Goal: Use online tool/utility: Utilize a website feature to perform a specific function

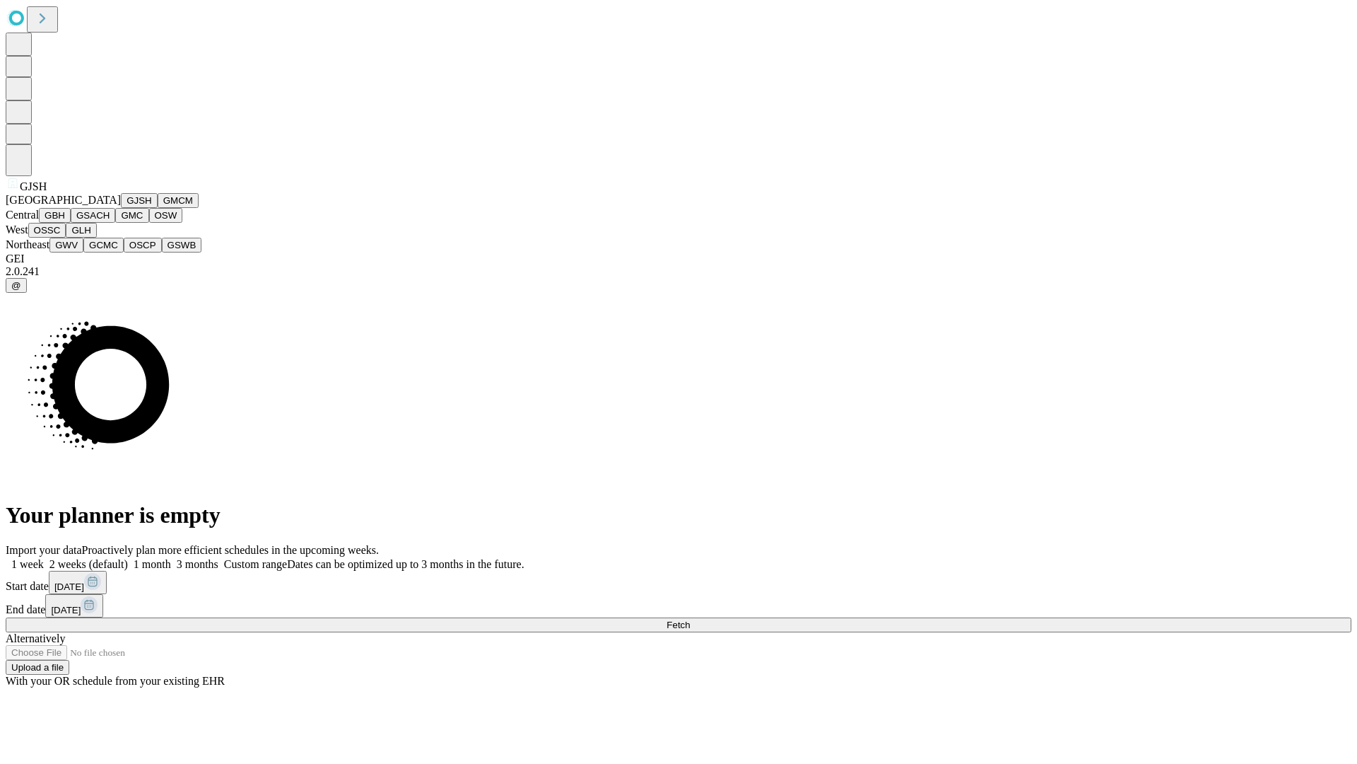
click at [121, 208] on button "GJSH" at bounding box center [139, 200] width 37 height 15
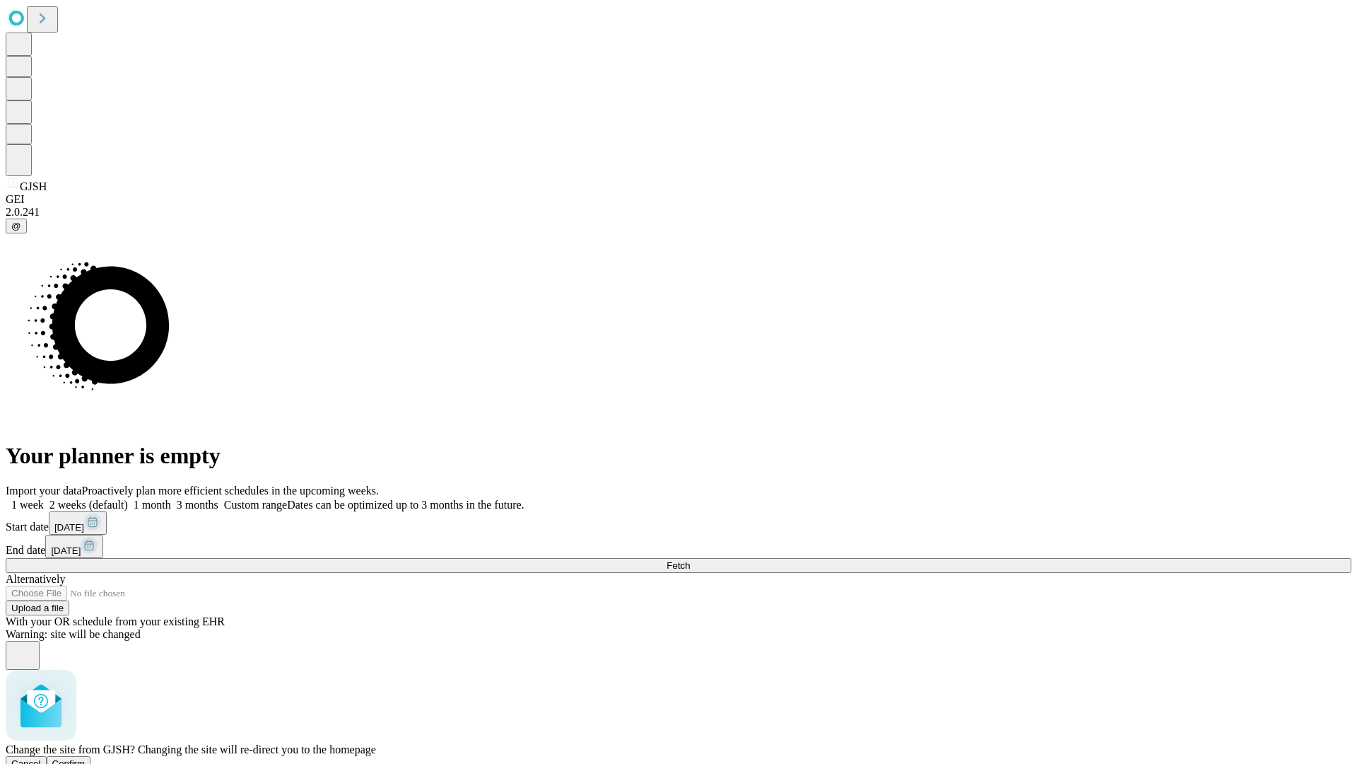
click at [86, 758] on span "Confirm" at bounding box center [68, 763] width 33 height 11
click at [44, 498] on label "1 week" at bounding box center [25, 504] width 38 height 12
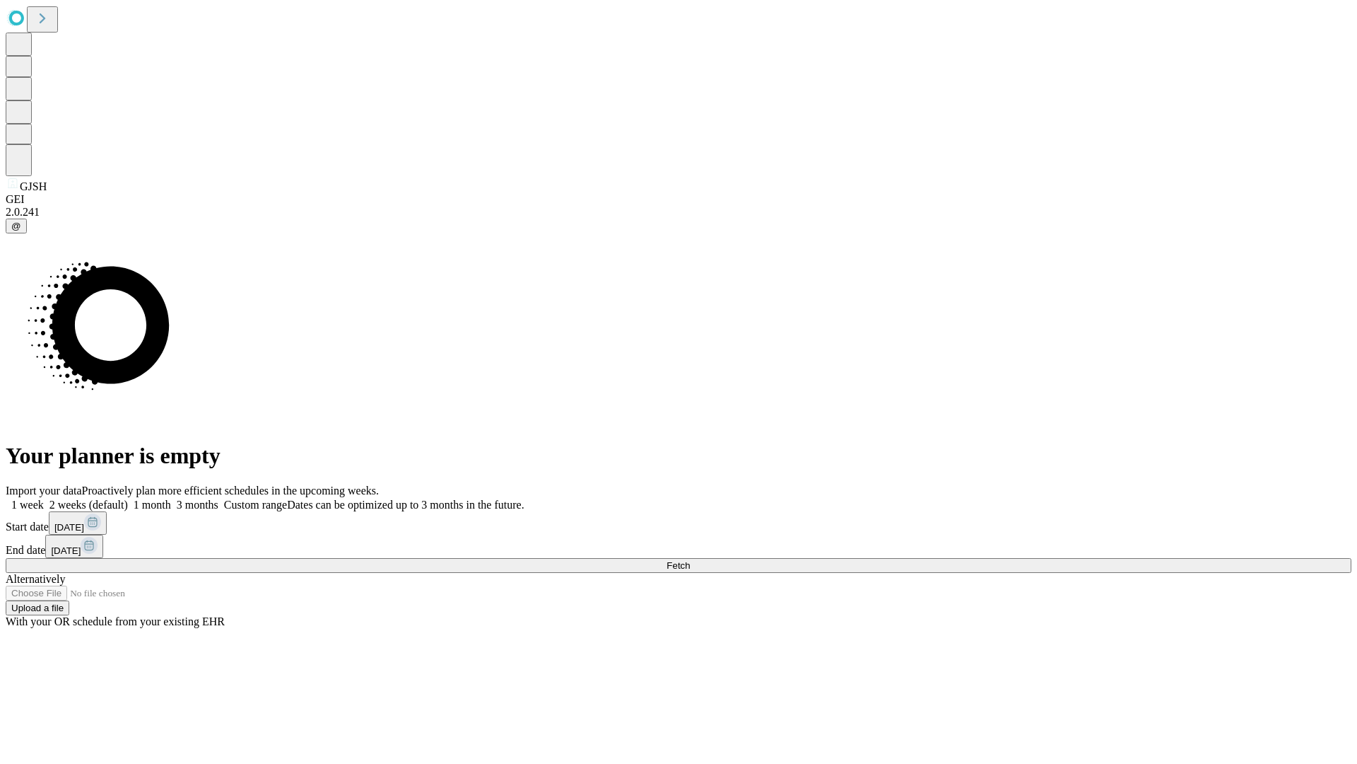
click at [690, 560] on span "Fetch" at bounding box center [678, 565] width 23 height 11
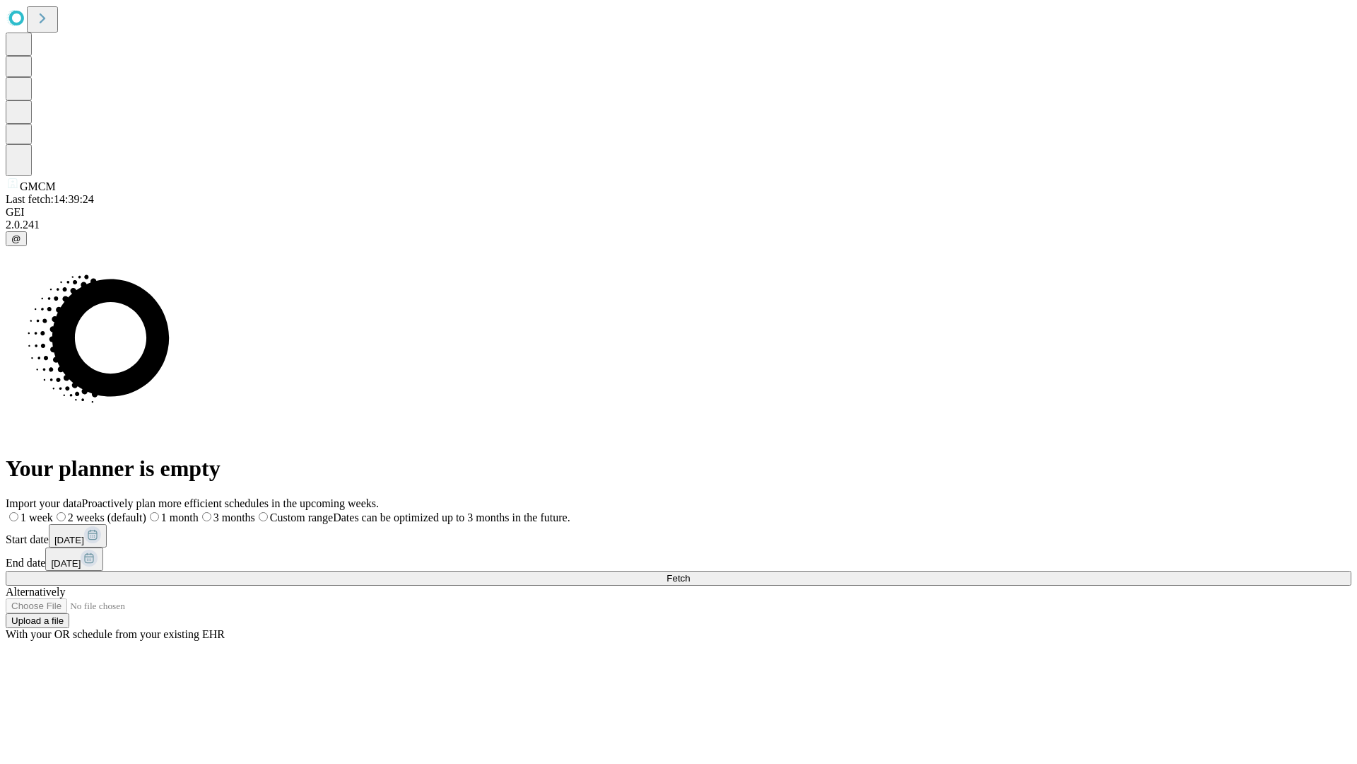
click at [53, 511] on label "1 week" at bounding box center [29, 517] width 47 height 12
click at [690, 573] on span "Fetch" at bounding box center [678, 578] width 23 height 11
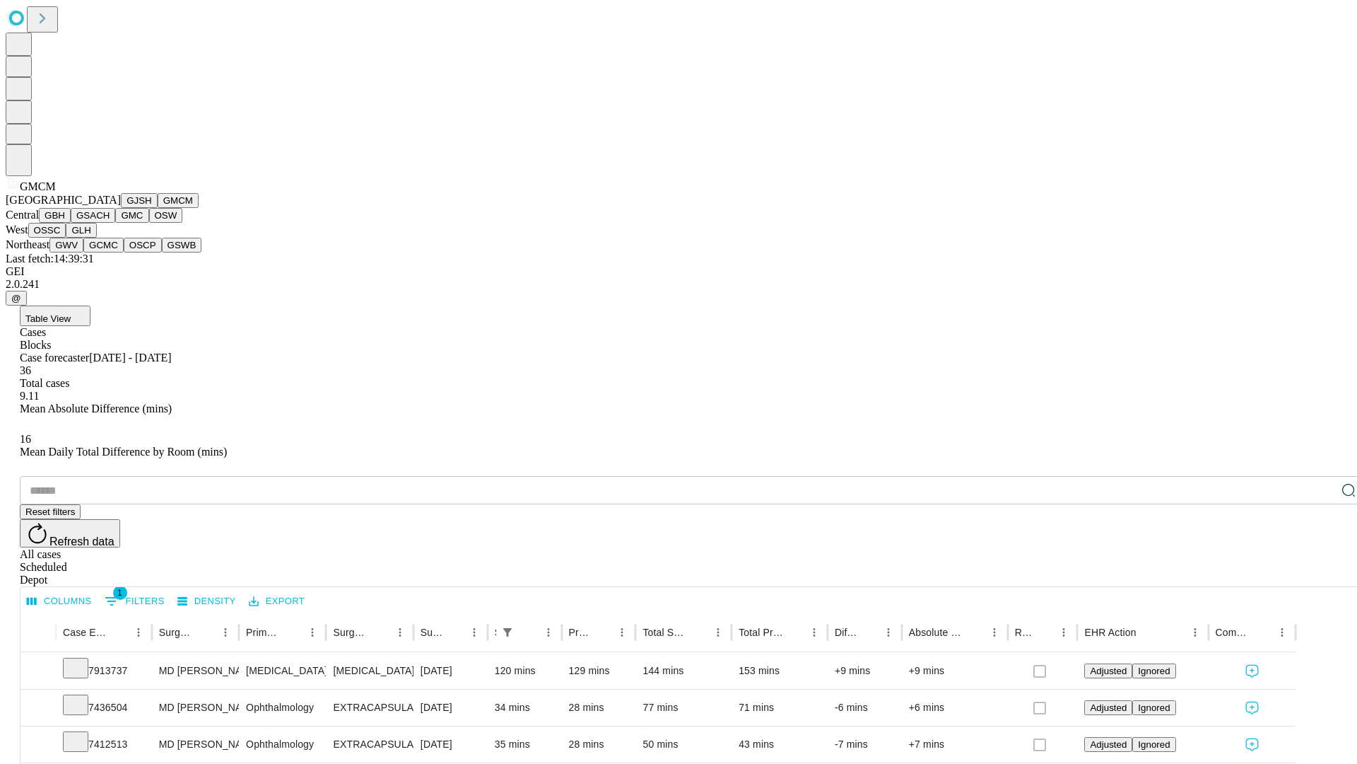
click at [71, 223] on button "GBH" at bounding box center [55, 215] width 32 height 15
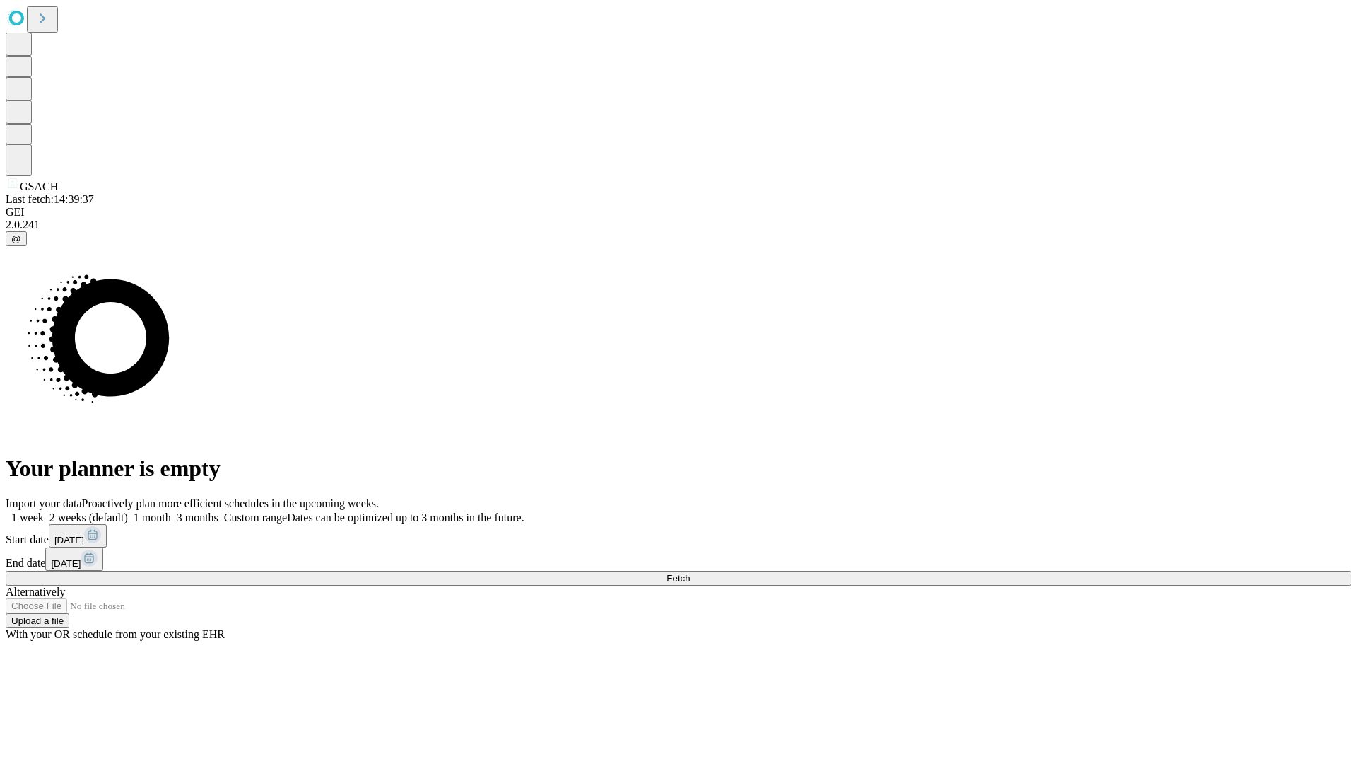
click at [44, 511] on label "1 week" at bounding box center [25, 517] width 38 height 12
click at [690, 573] on span "Fetch" at bounding box center [678, 578] width 23 height 11
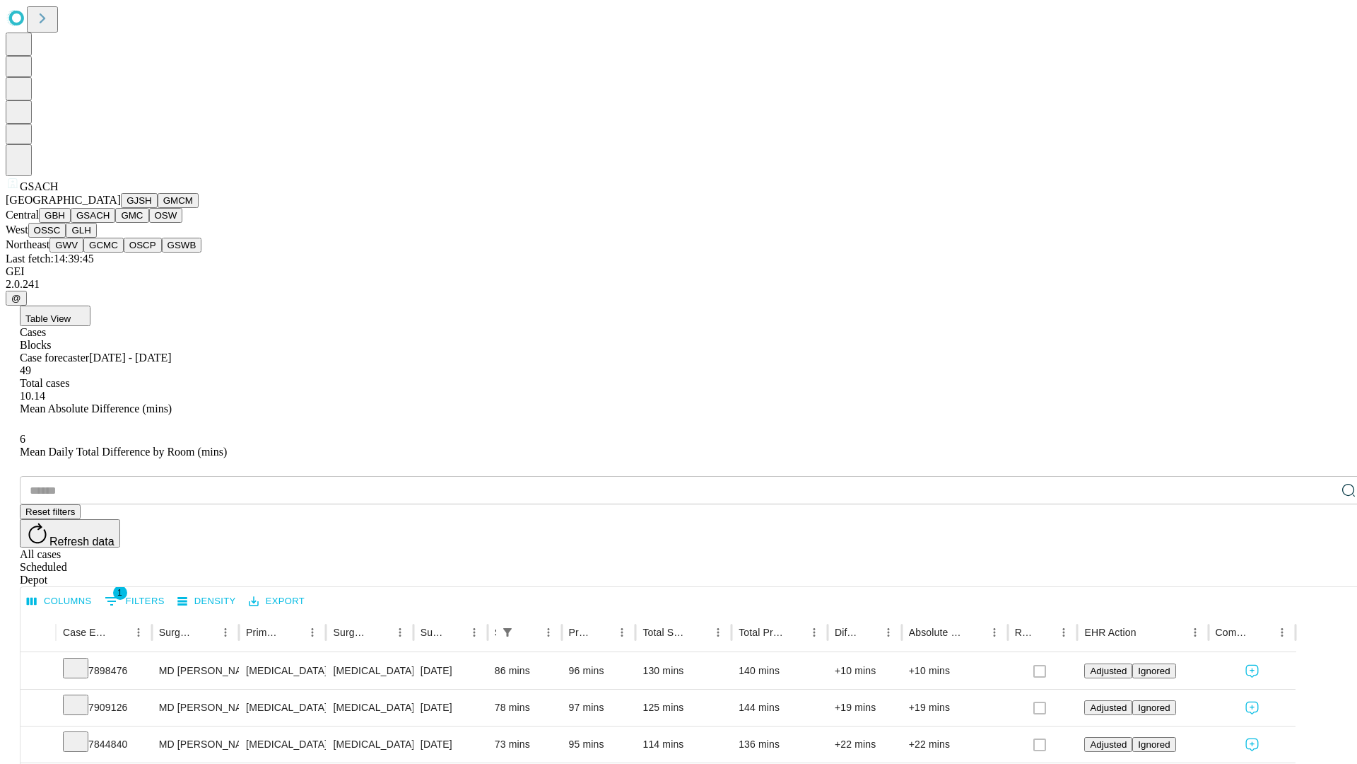
click at [115, 223] on button "GMC" at bounding box center [131, 215] width 33 height 15
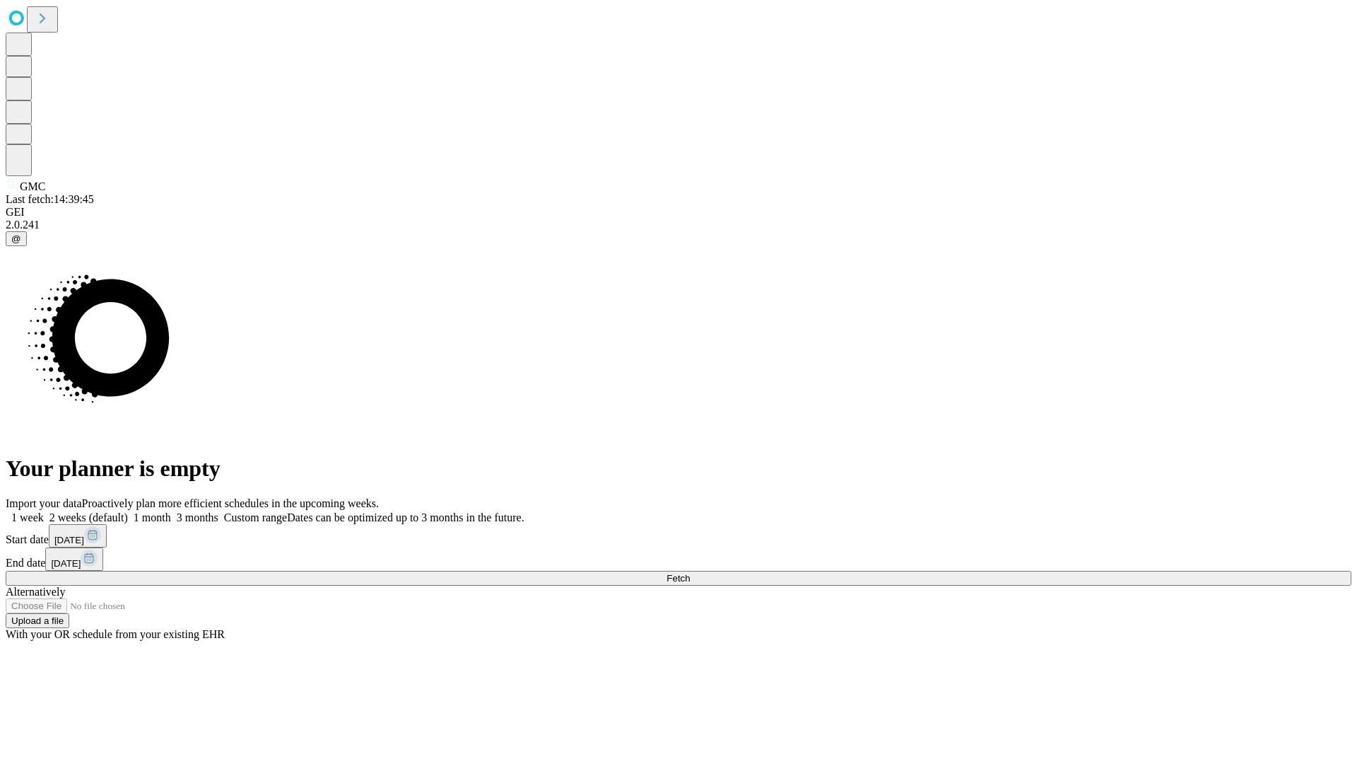
click at [44, 511] on label "1 week" at bounding box center [25, 517] width 38 height 12
click at [690, 573] on span "Fetch" at bounding box center [678, 578] width 23 height 11
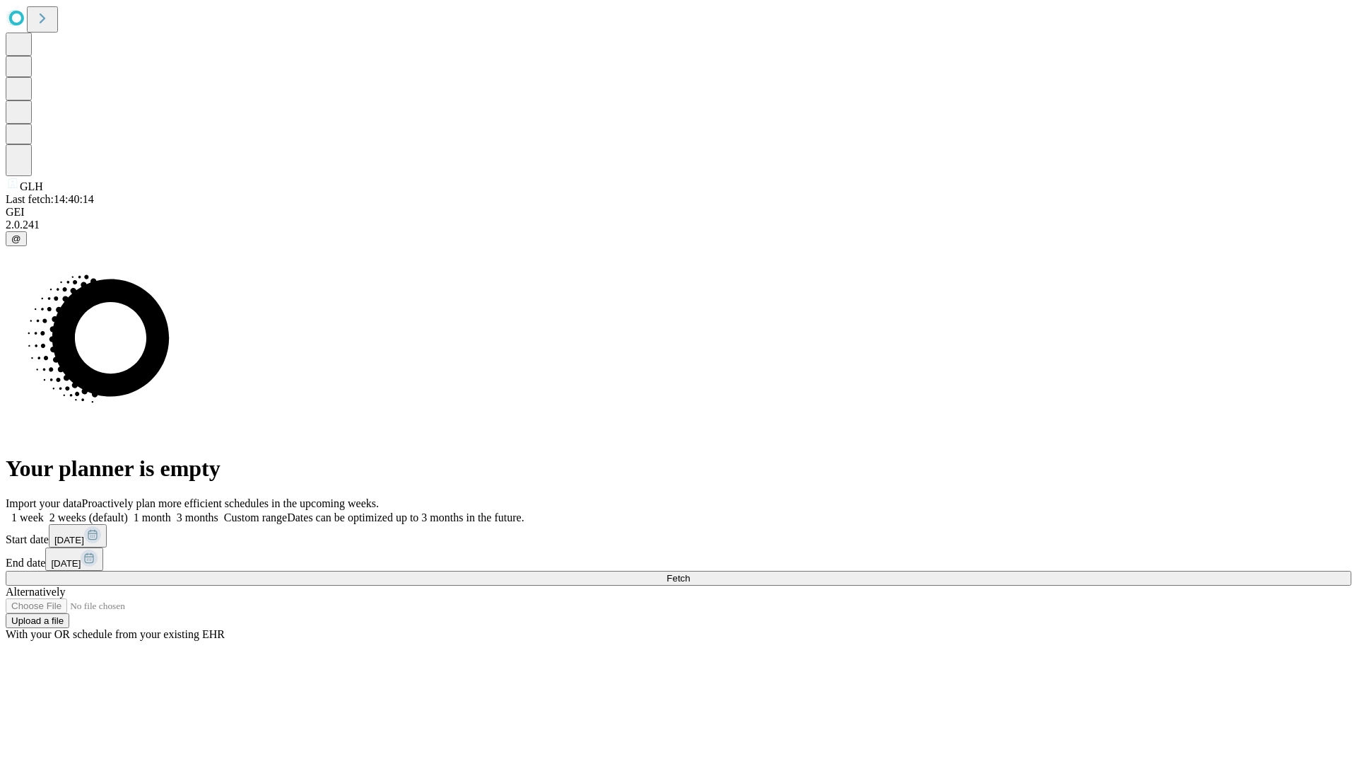
click at [44, 511] on label "1 week" at bounding box center [25, 517] width 38 height 12
click at [690, 573] on span "Fetch" at bounding box center [678, 578] width 23 height 11
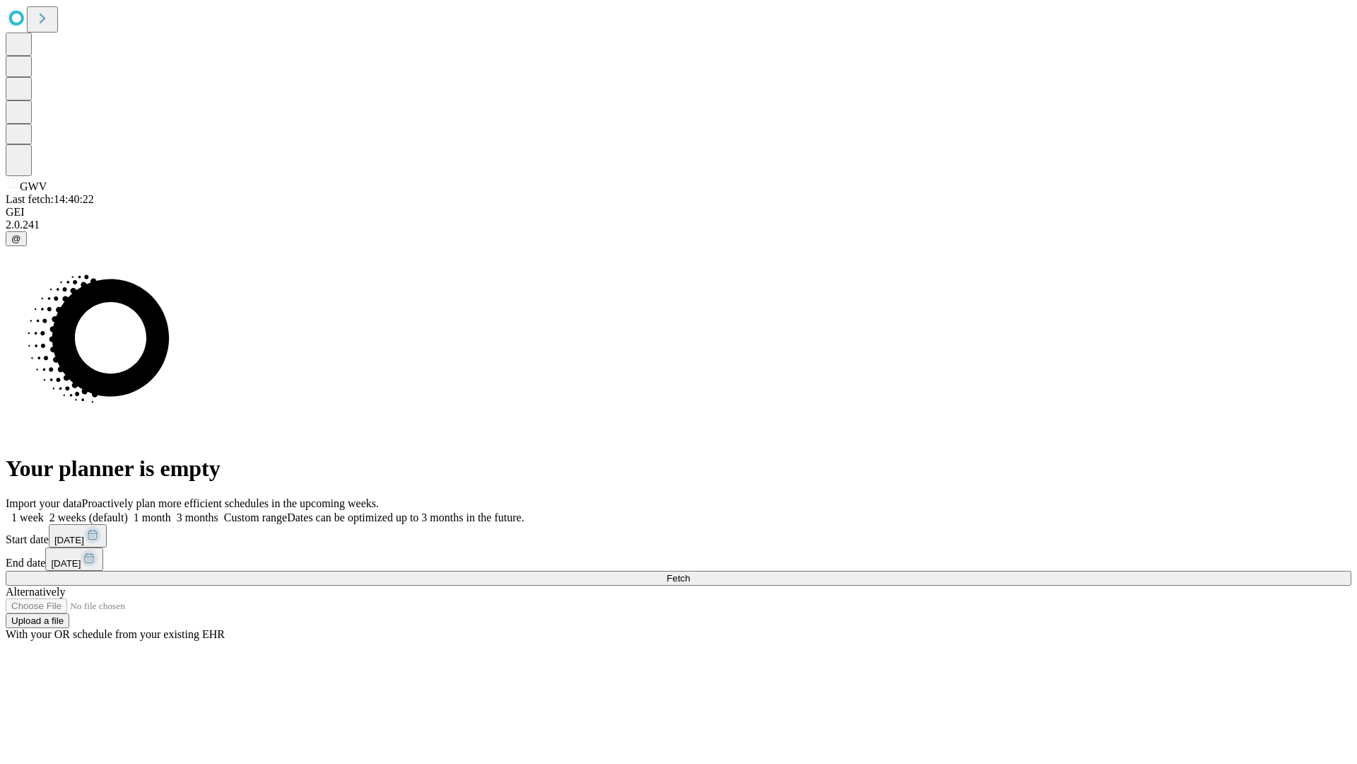
click at [44, 511] on label "1 week" at bounding box center [25, 517] width 38 height 12
click at [690, 573] on span "Fetch" at bounding box center [678, 578] width 23 height 11
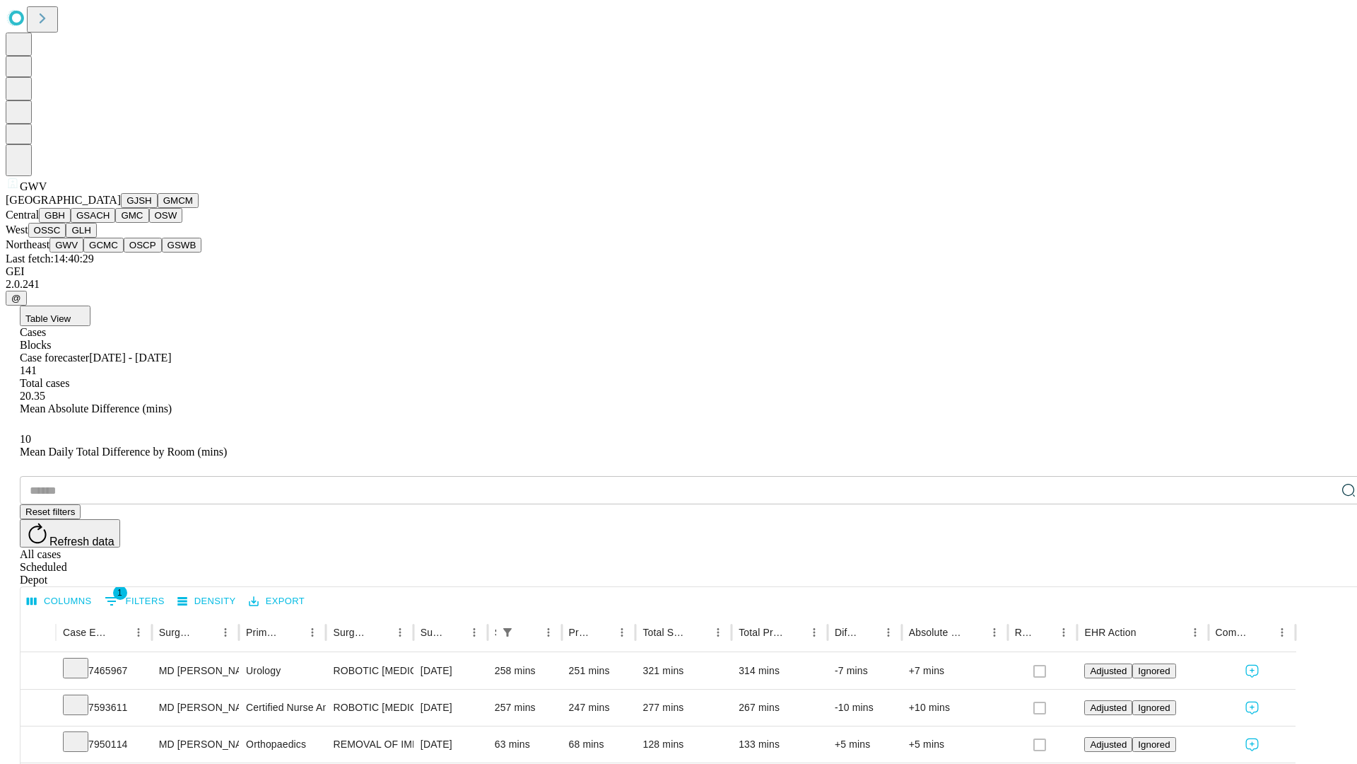
click at [110, 252] on button "GCMC" at bounding box center [103, 245] width 40 height 15
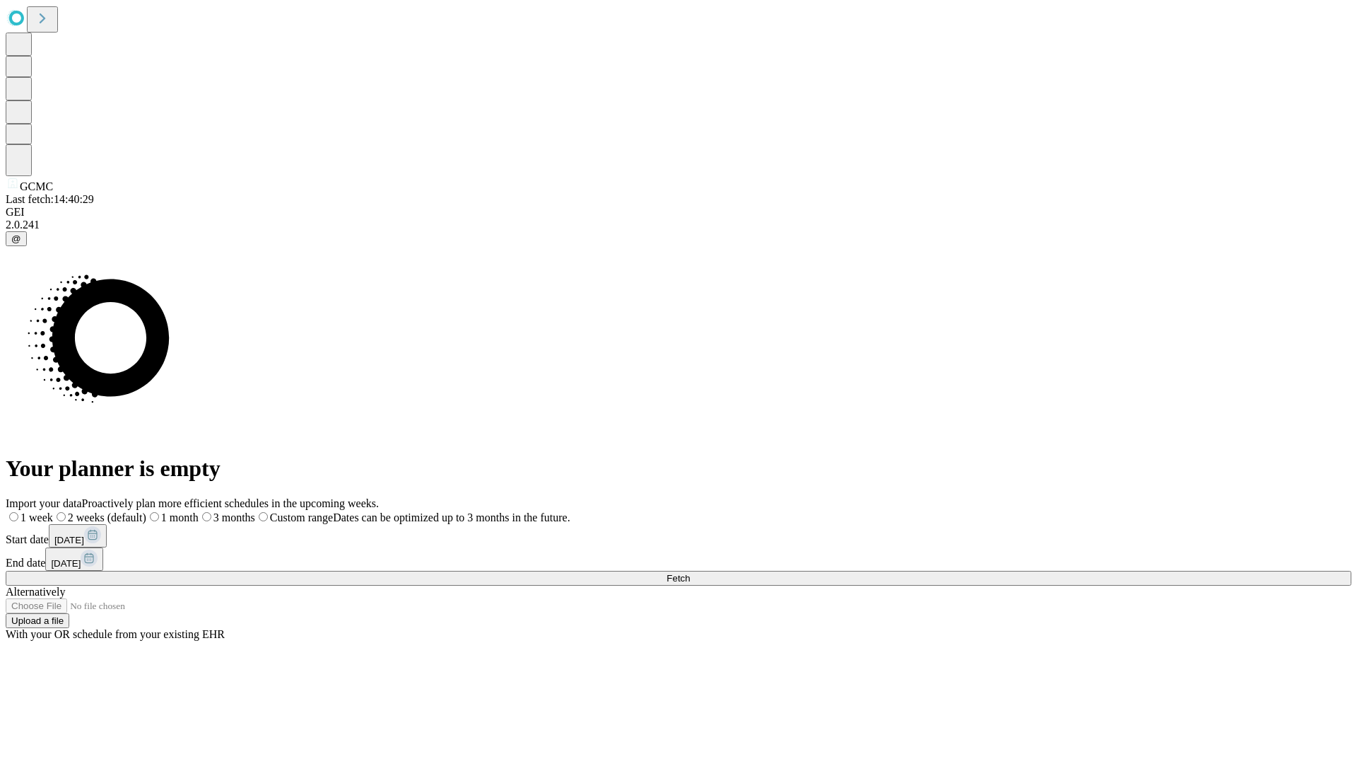
click at [53, 511] on label "1 week" at bounding box center [29, 517] width 47 height 12
click at [690, 573] on span "Fetch" at bounding box center [678, 578] width 23 height 11
click at [44, 511] on label "1 week" at bounding box center [25, 517] width 38 height 12
click at [690, 573] on span "Fetch" at bounding box center [678, 578] width 23 height 11
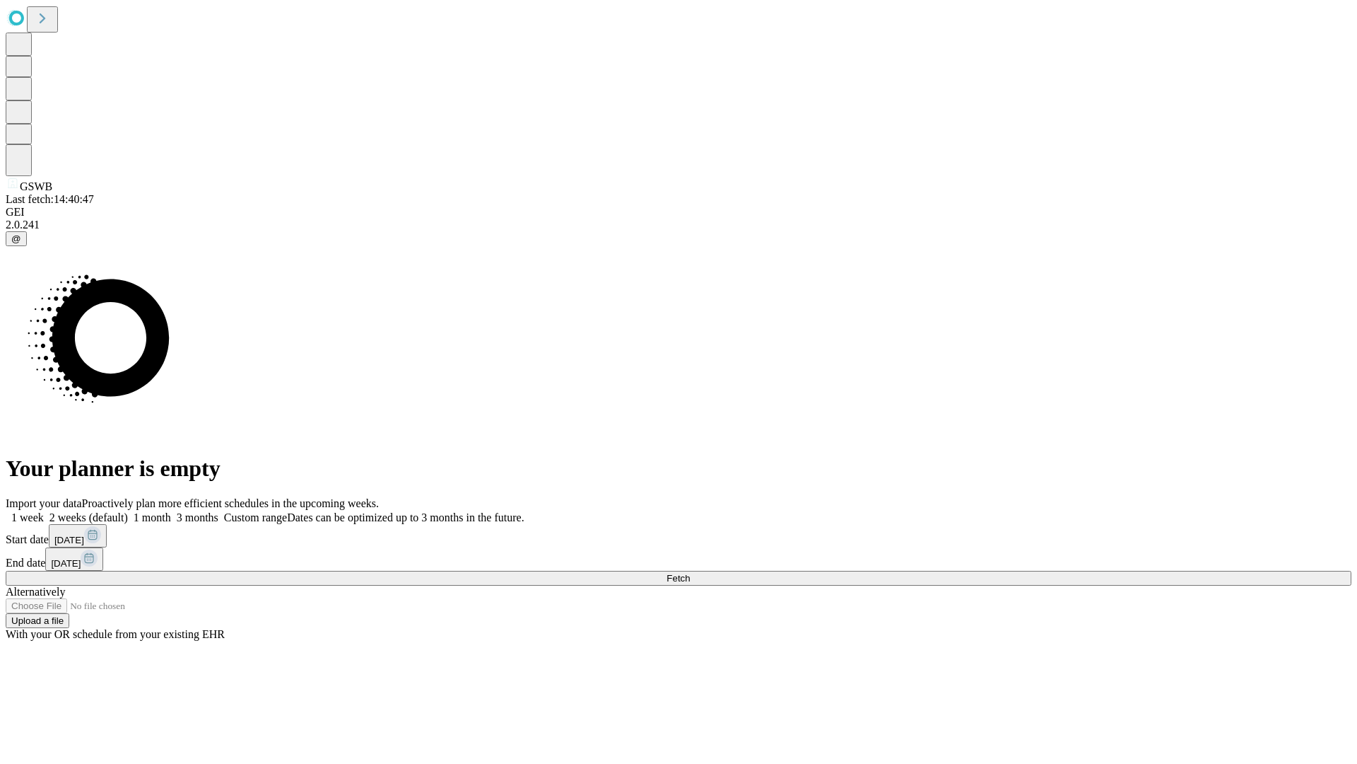
click at [44, 511] on label "1 week" at bounding box center [25, 517] width 38 height 12
click at [690, 573] on span "Fetch" at bounding box center [678, 578] width 23 height 11
